Goal: Task Accomplishment & Management: Use online tool/utility

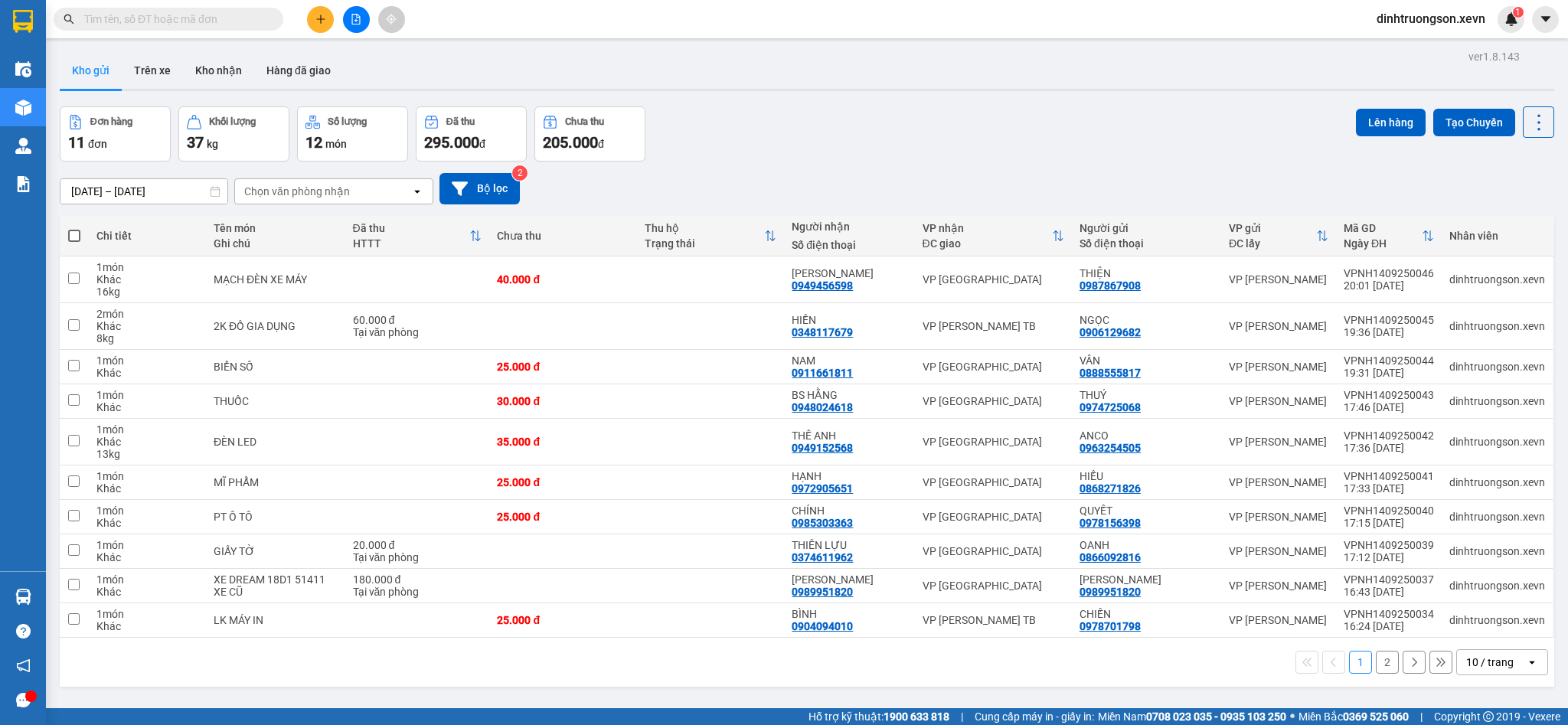
click at [1526, 664] on icon "open" at bounding box center [1532, 662] width 12 height 12
click at [1465, 576] on span "50 / trang" at bounding box center [1474, 575] width 49 height 15
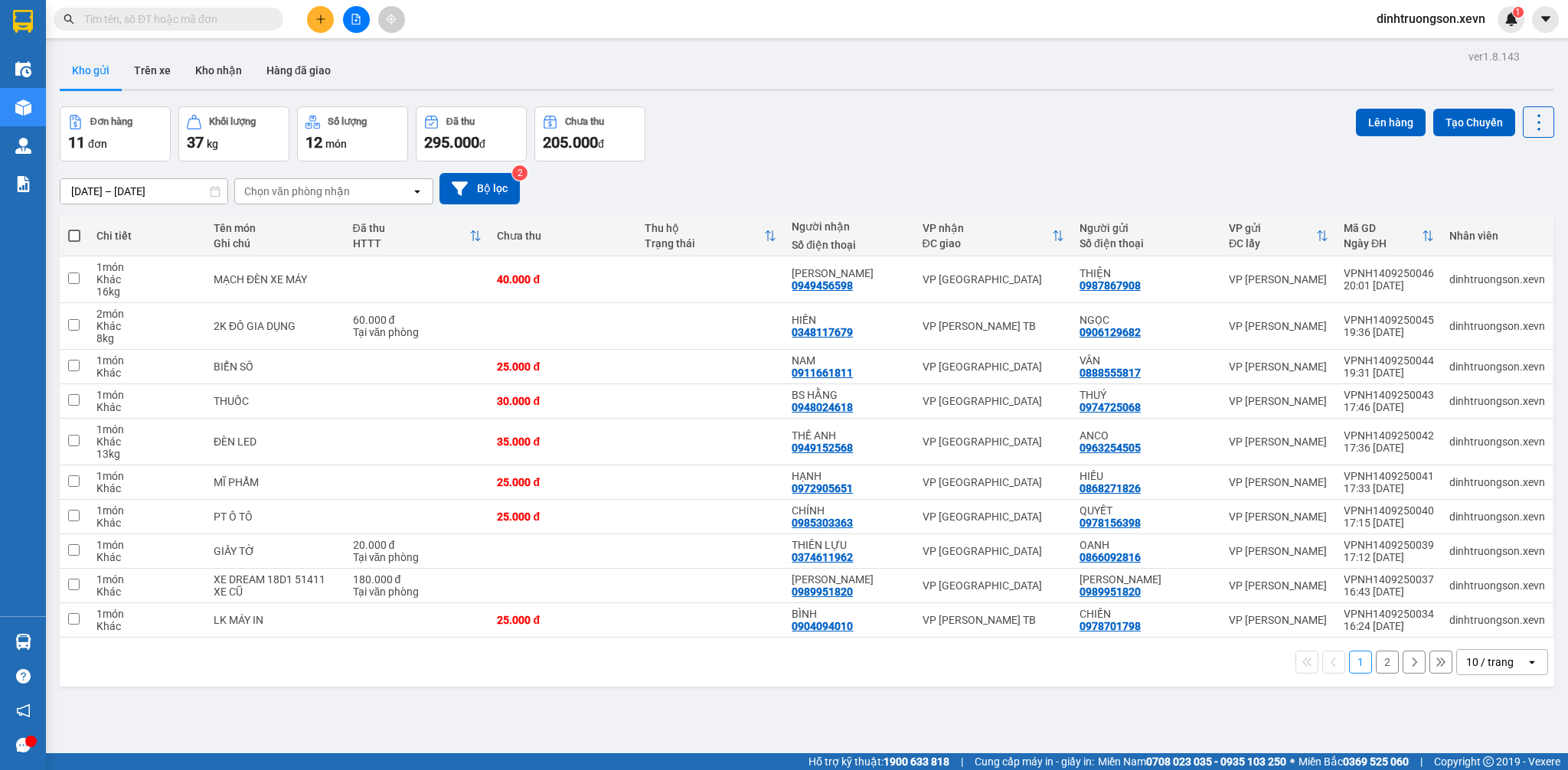
click at [1466, 668] on div "10 / trang" at bounding box center [1489, 661] width 48 height 15
click at [1455, 568] on span "50 / trang" at bounding box center [1474, 575] width 49 height 15
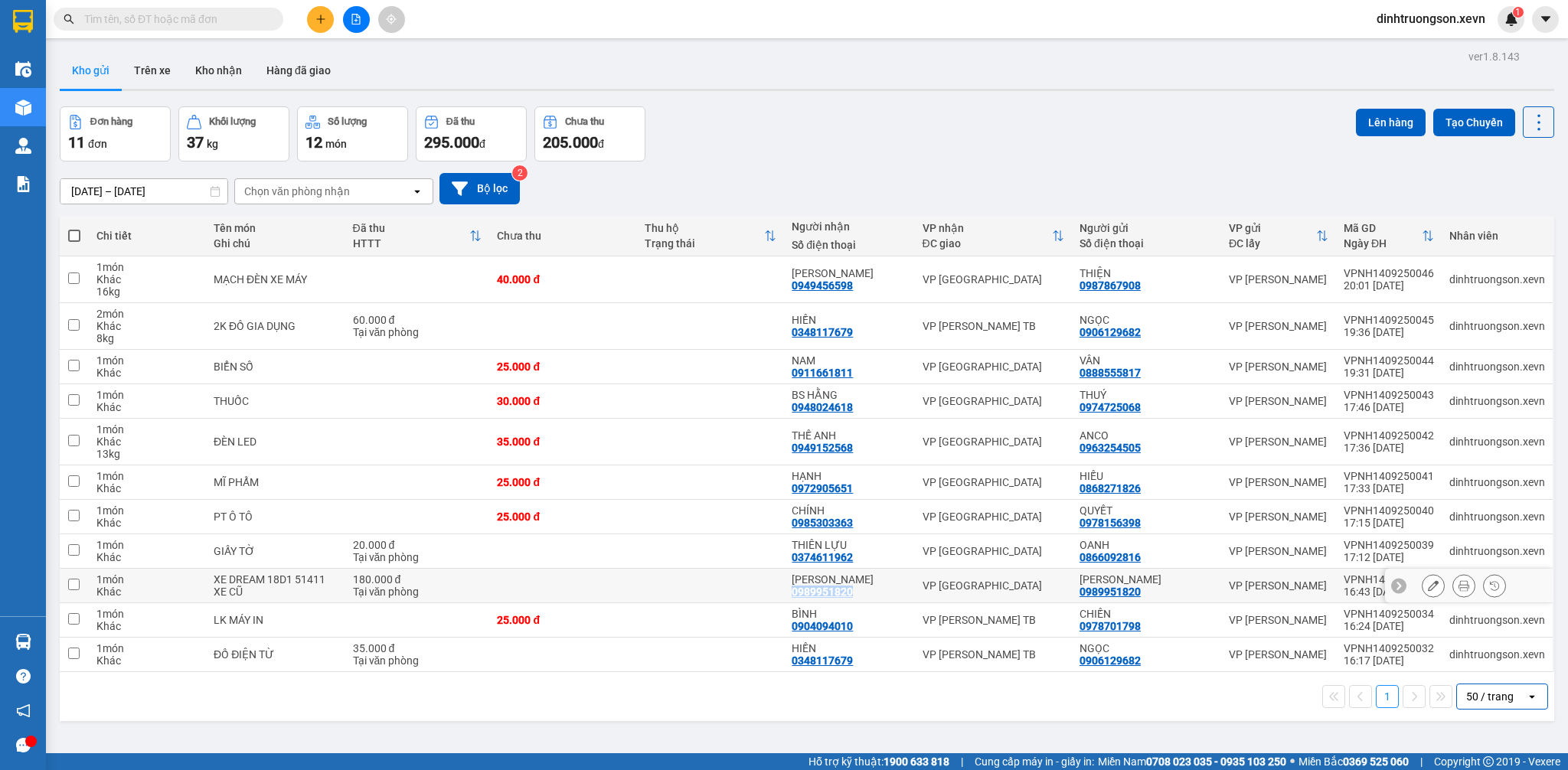
drag, startPoint x: 866, startPoint y: 592, endPoint x: 788, endPoint y: 594, distance: 78.0
click at [788, 594] on td "[PERSON_NAME] 0989951820" at bounding box center [848, 585] width 130 height 34
checkbox input "true"
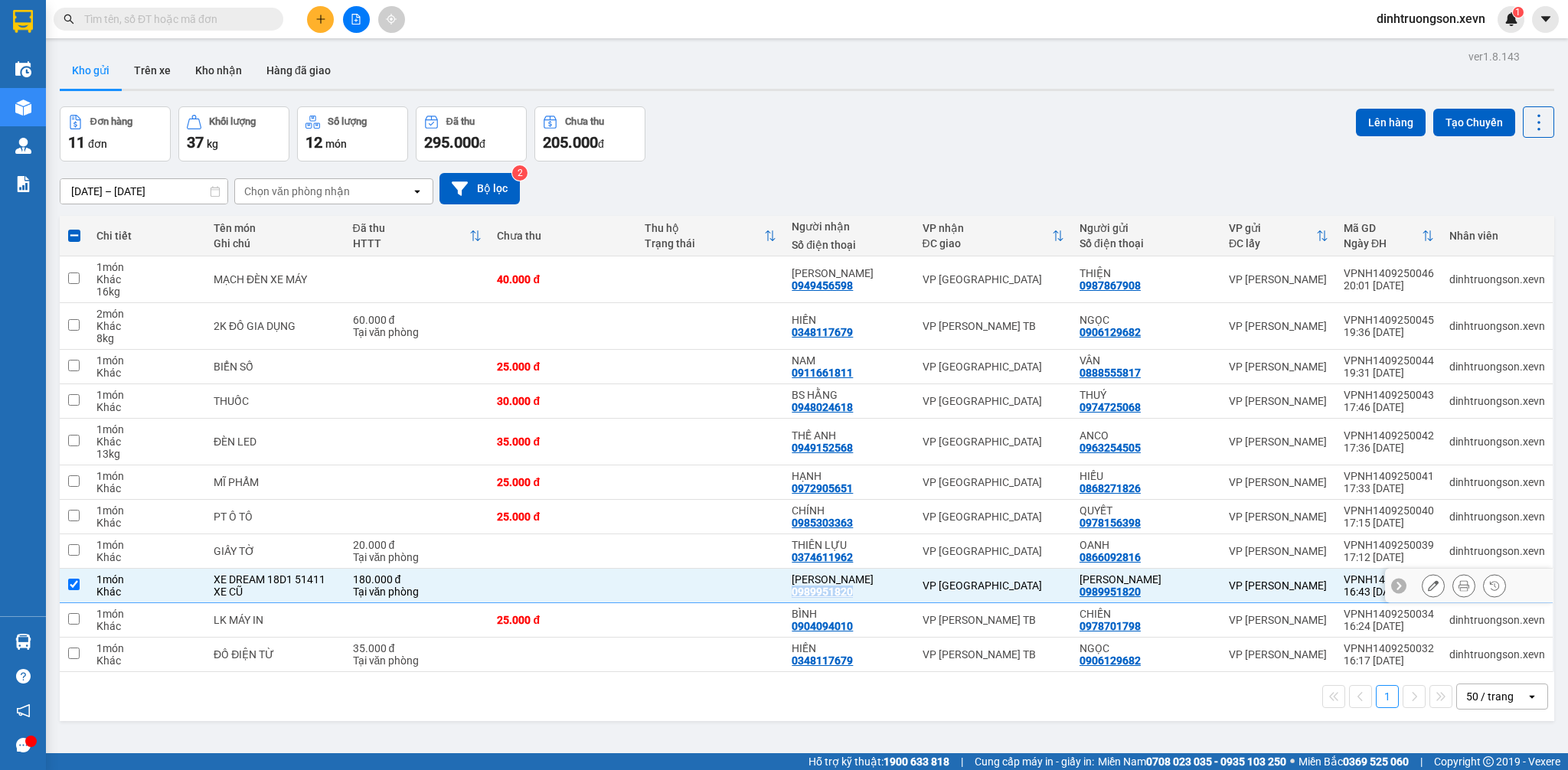
copy div "0989951820"
click at [176, 18] on input "text" at bounding box center [174, 19] width 181 height 17
paste input "0989951820"
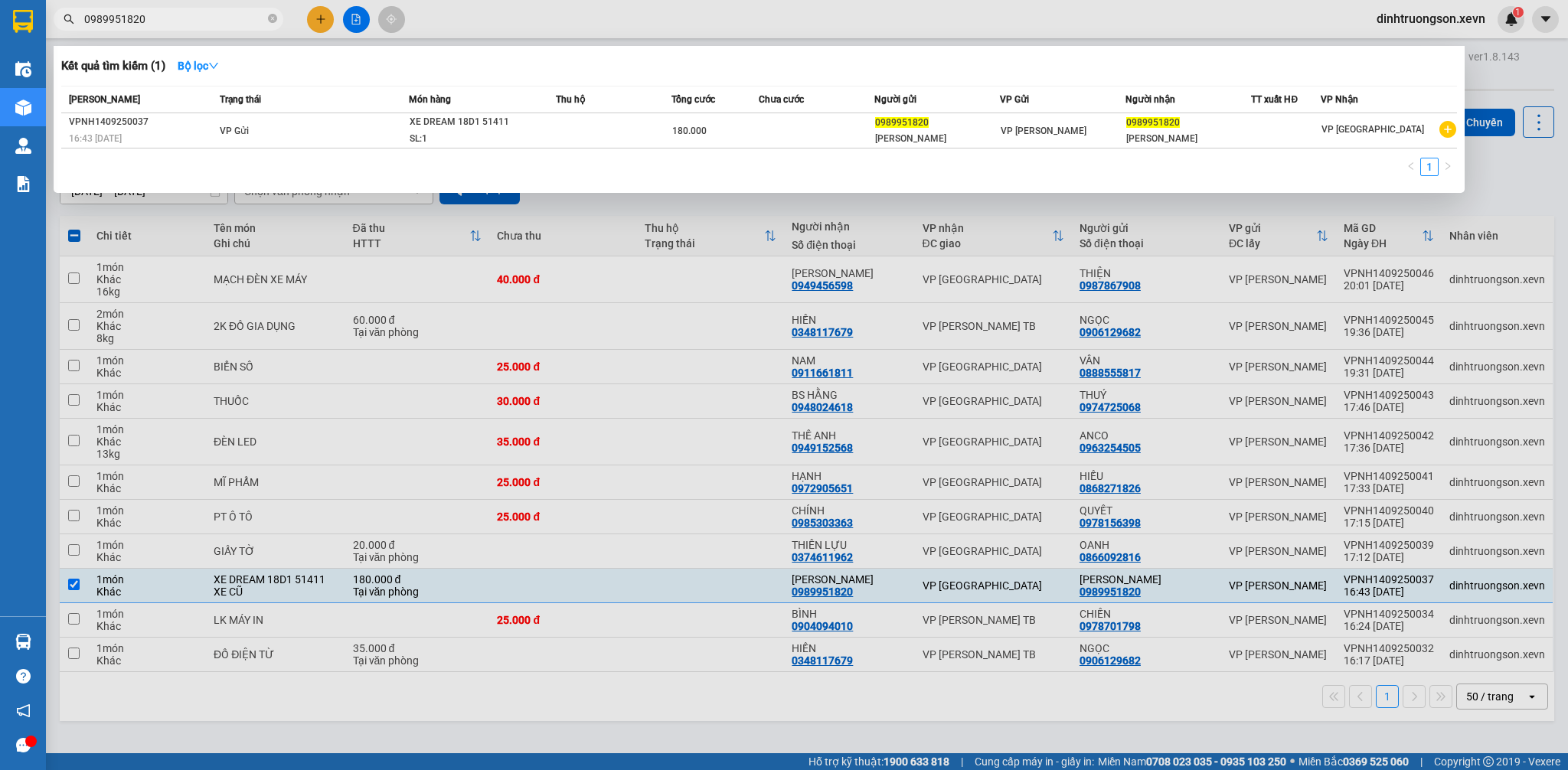
type input "0989951820"
